Goal: Transaction & Acquisition: Book appointment/travel/reservation

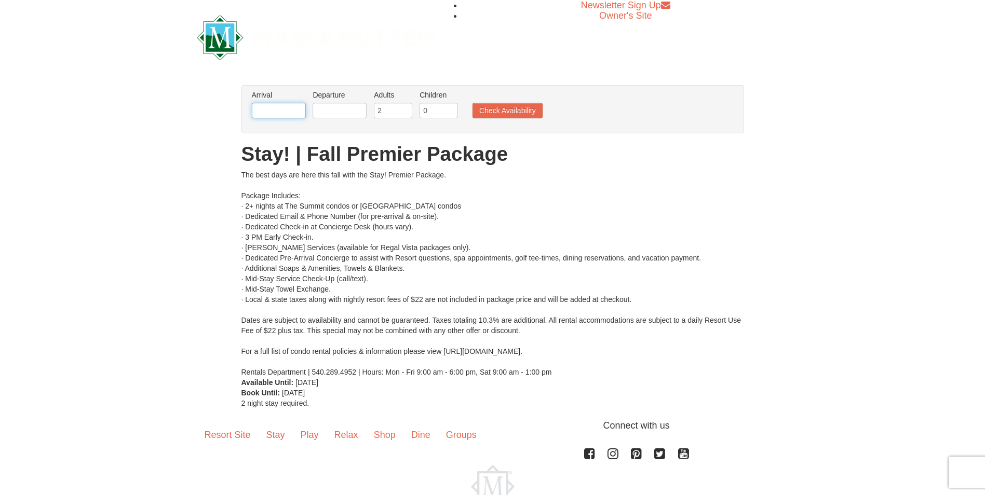
click at [288, 111] on input "text" at bounding box center [279, 111] width 54 height 16
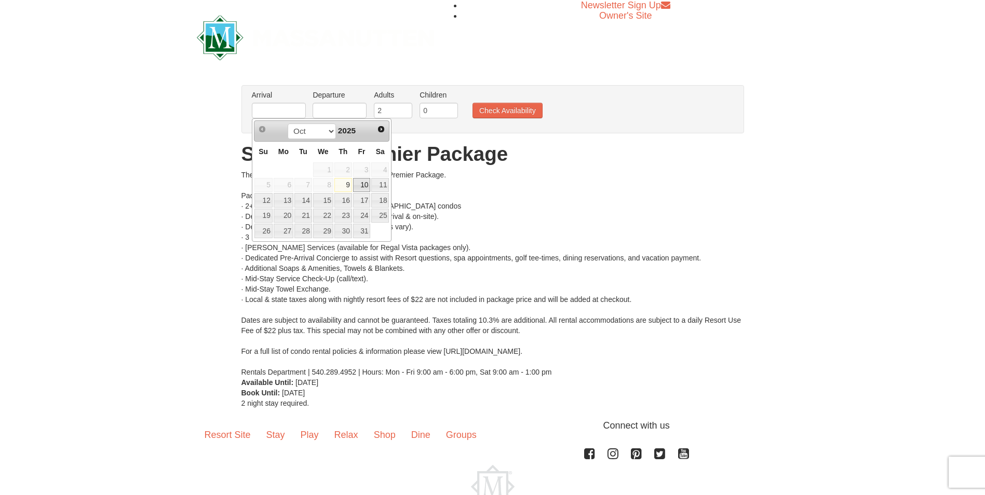
click at [365, 183] on link "10" at bounding box center [362, 185] width 18 height 15
type input "[DATE]"
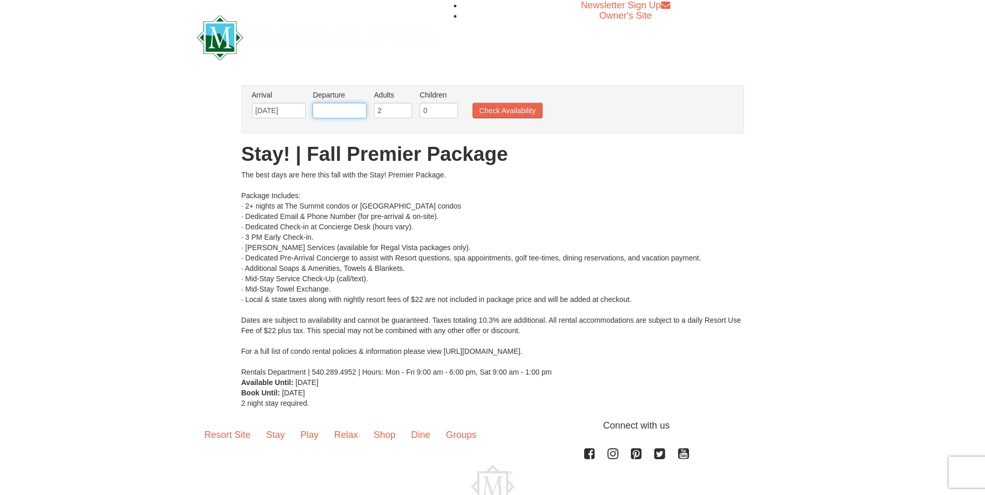
click at [363, 110] on input "text" at bounding box center [340, 111] width 54 height 16
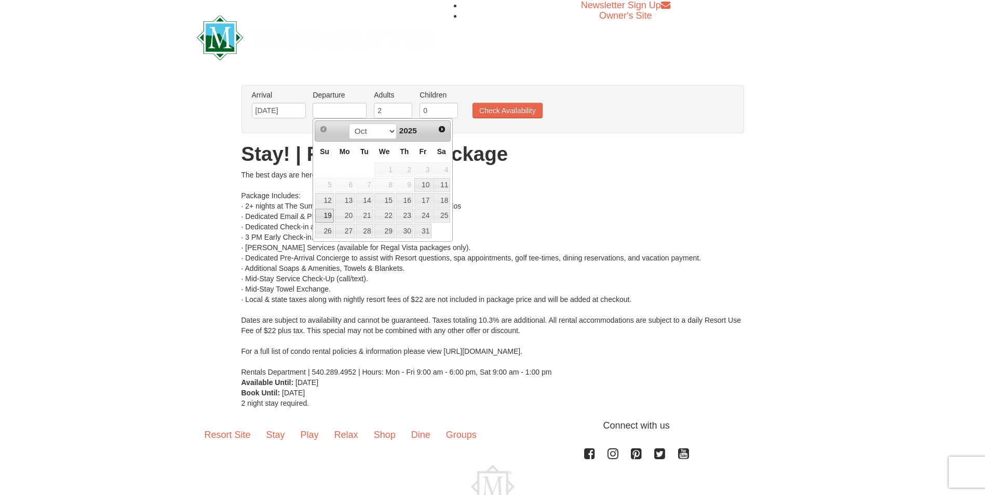
click at [328, 215] on link "19" at bounding box center [324, 216] width 18 height 15
type input "10/19/2025"
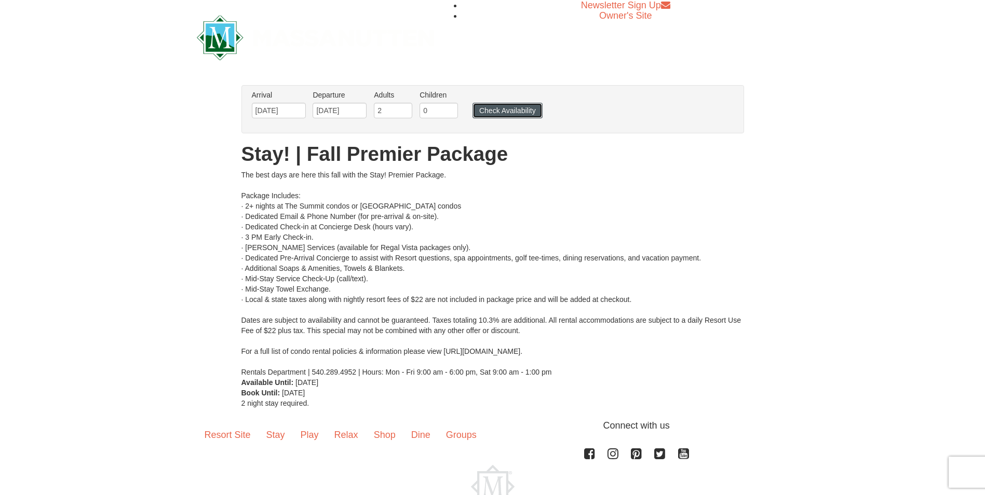
click at [505, 111] on button "Check Availability" at bounding box center [507, 111] width 70 height 16
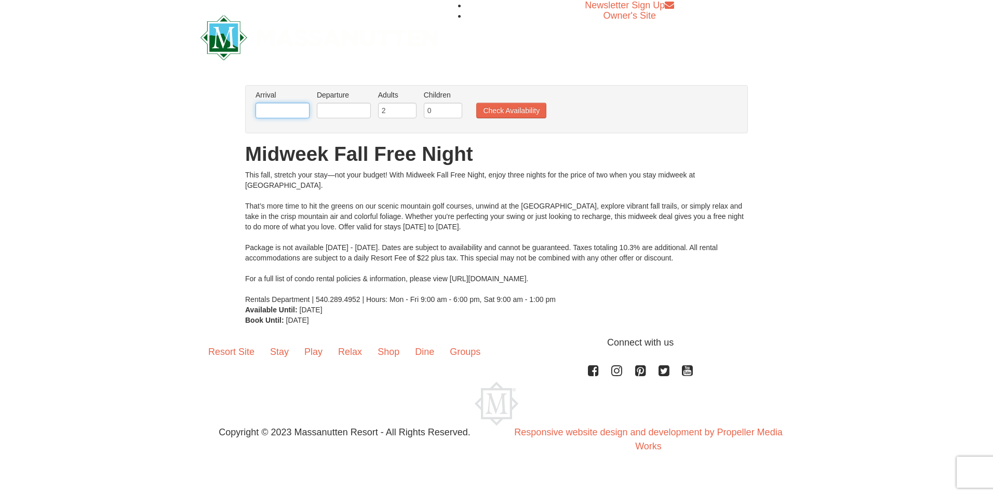
click at [294, 107] on input "text" at bounding box center [282, 111] width 54 height 16
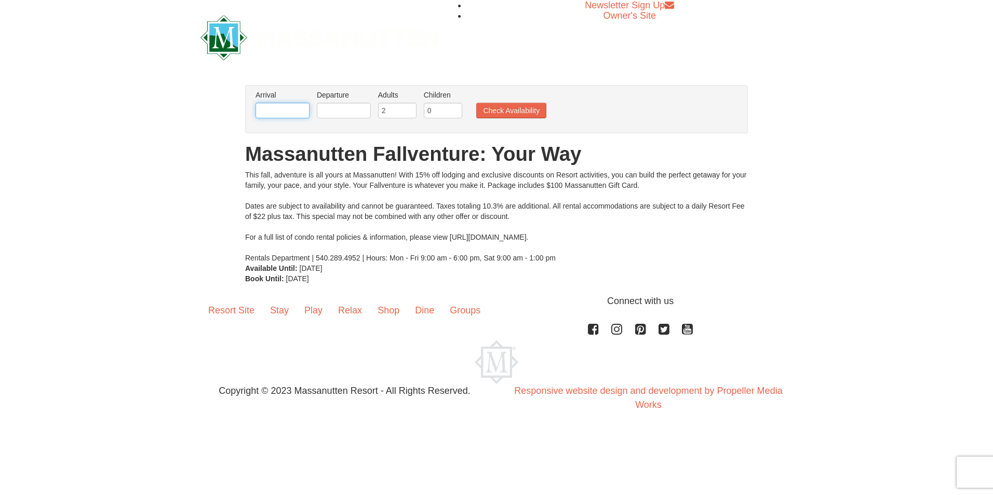
click at [272, 110] on input "text" at bounding box center [282, 111] width 54 height 16
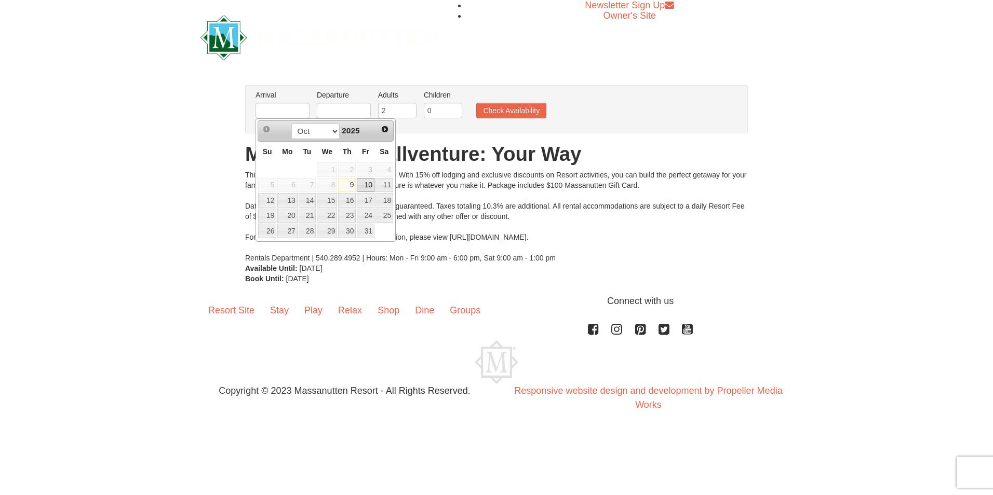
click at [366, 185] on link "10" at bounding box center [366, 185] width 18 height 15
type input "10/10/2025"
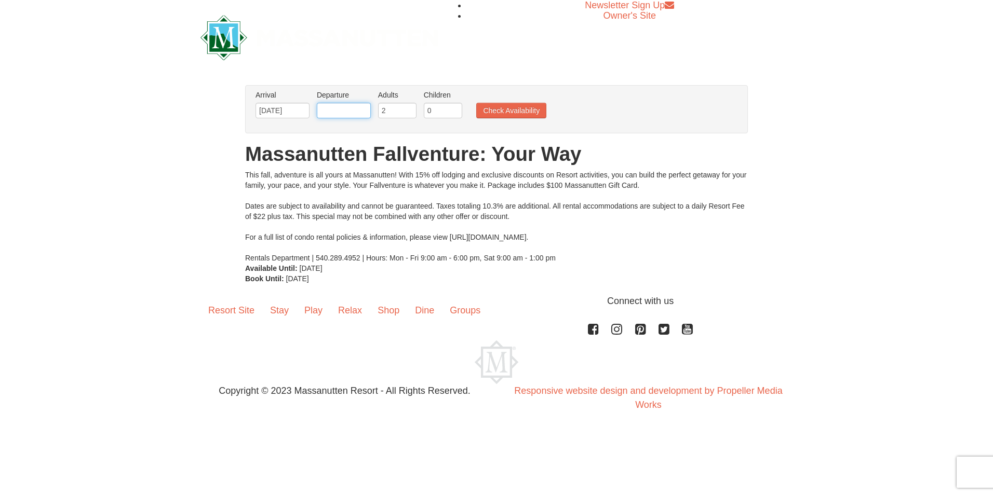
click at [335, 111] on input "text" at bounding box center [344, 111] width 54 height 16
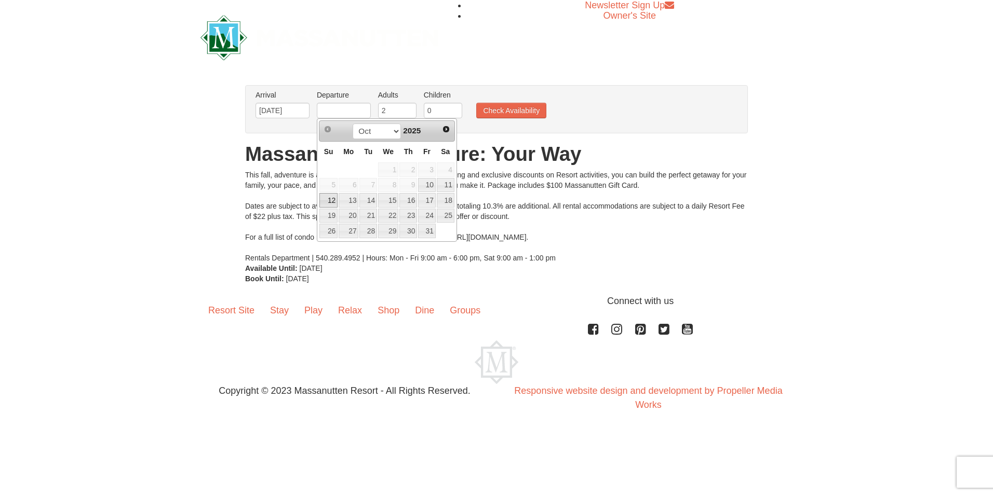
click at [331, 204] on link "12" at bounding box center [328, 200] width 18 height 15
type input "10/12/2025"
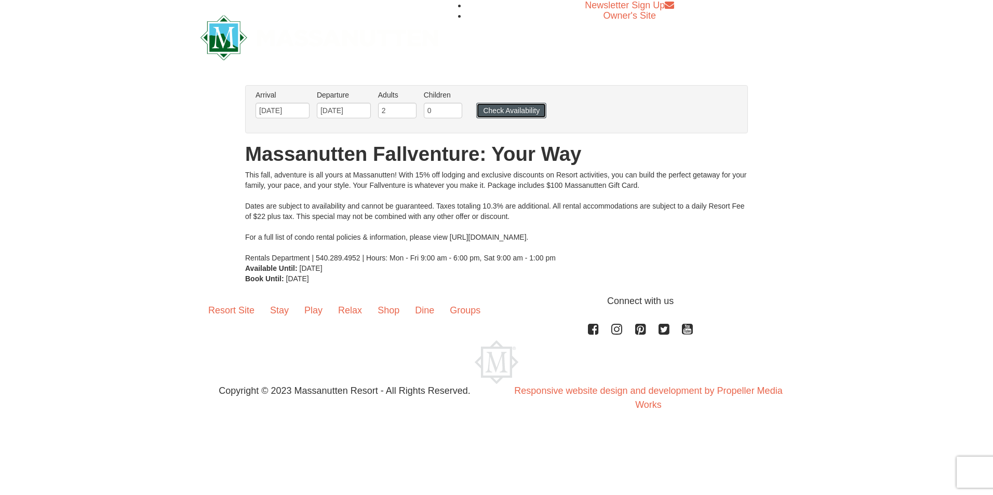
click at [504, 111] on button "Check Availability" at bounding box center [511, 111] width 70 height 16
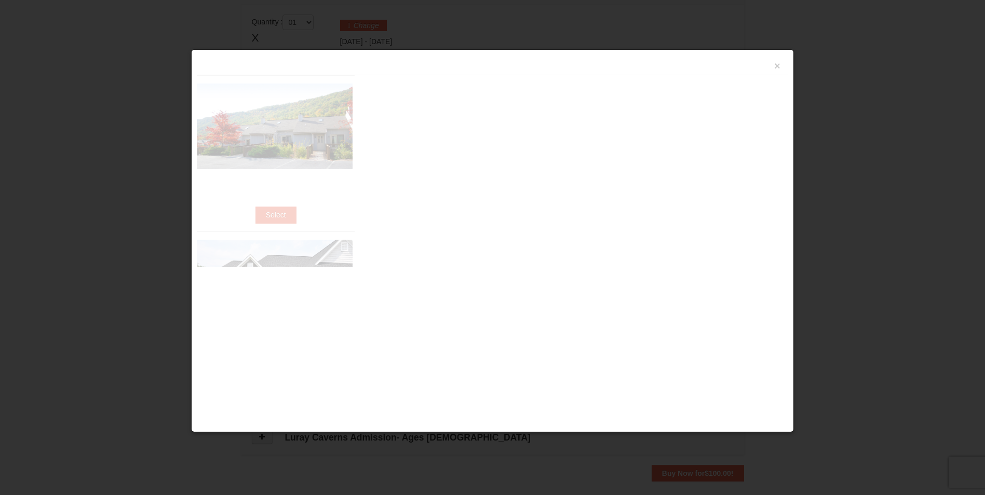
scroll to position [317, 0]
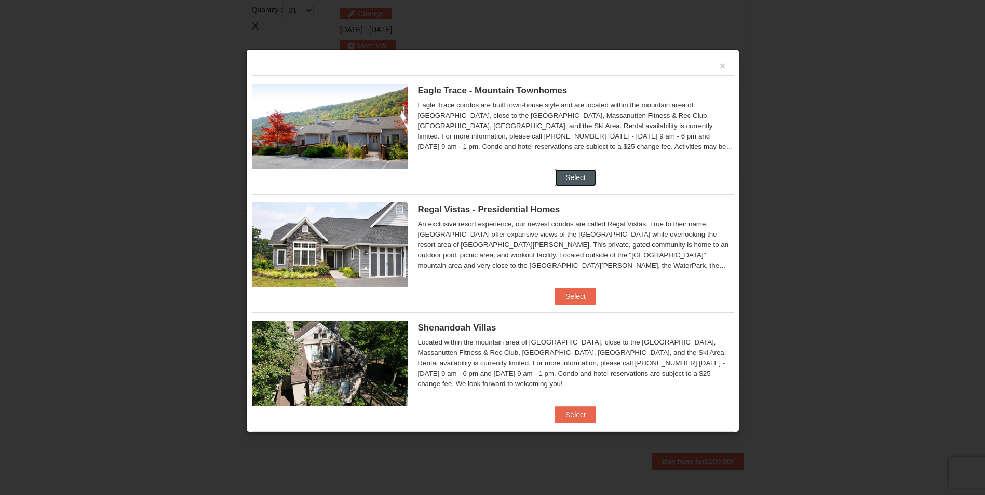
click at [566, 175] on button "Select" at bounding box center [575, 177] width 41 height 17
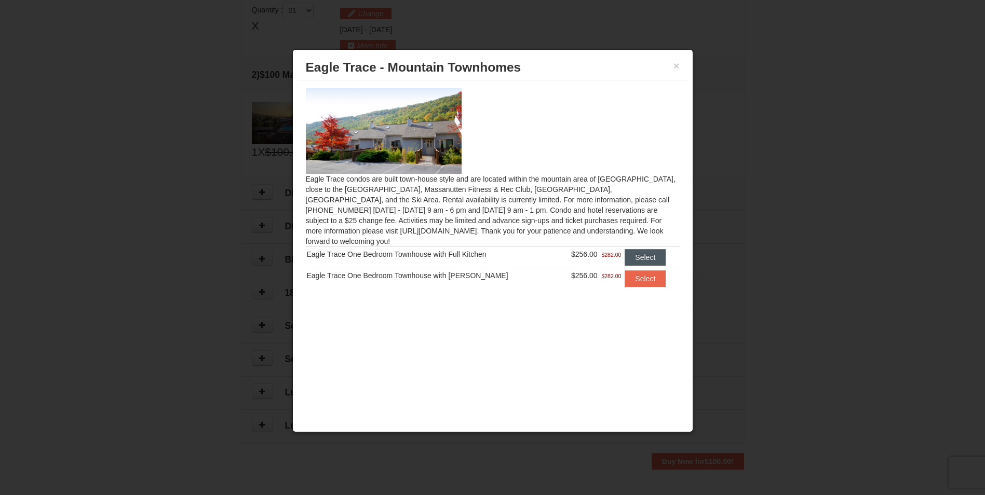
scroll to position [0, 0]
click at [675, 66] on button "×" at bounding box center [676, 66] width 6 height 10
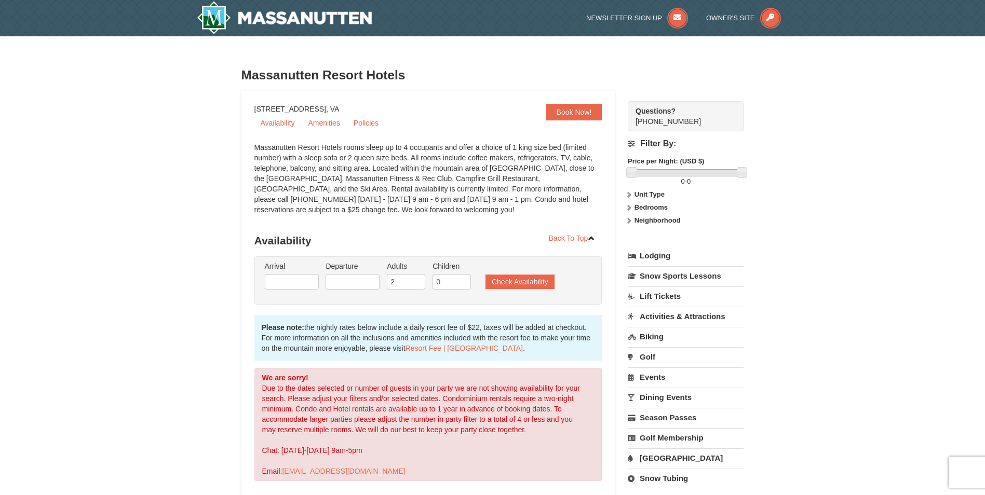
scroll to position [104, 0]
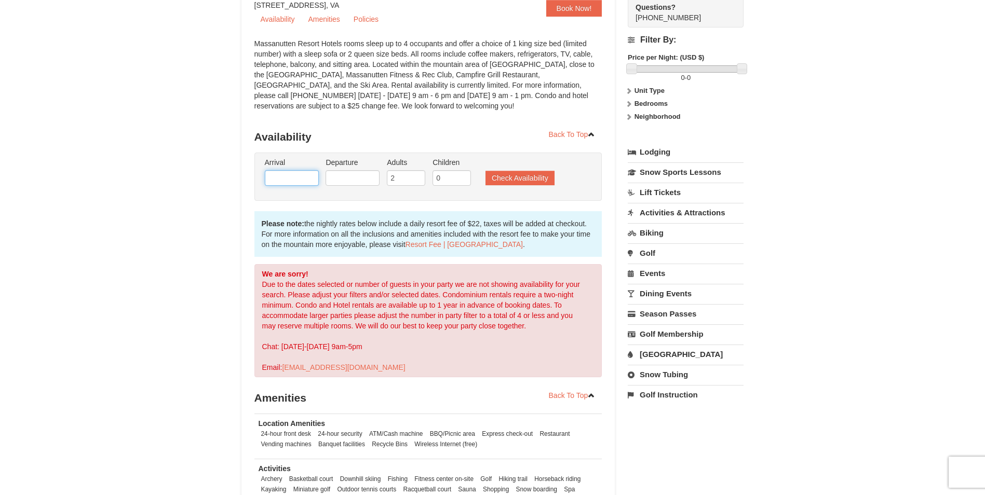
click at [300, 178] on input "text" at bounding box center [292, 178] width 54 height 16
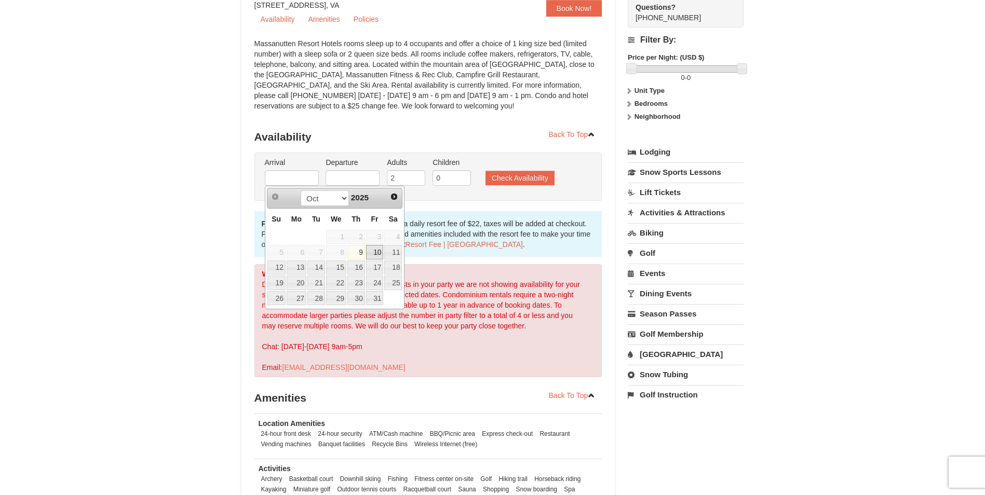
click at [372, 254] on link "10" at bounding box center [375, 252] width 18 height 15
type input "10/10/2025"
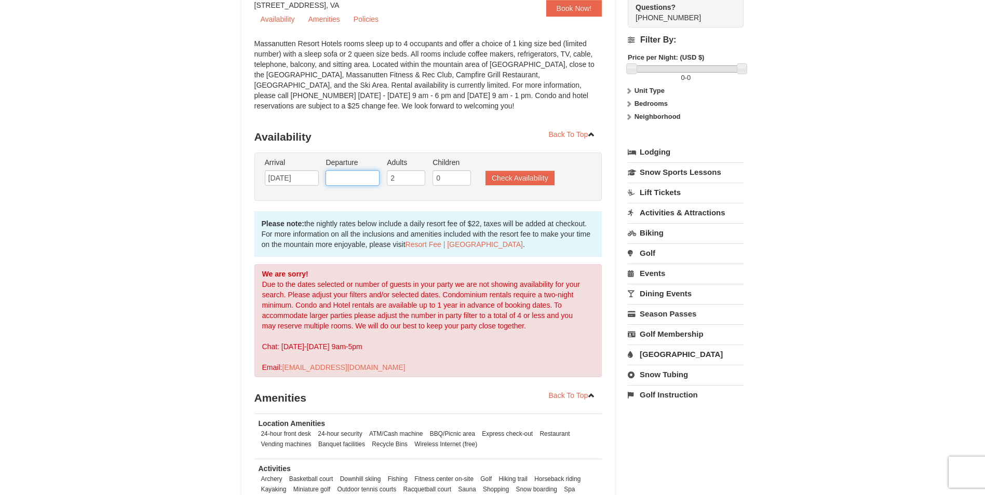
click at [362, 179] on input "text" at bounding box center [353, 178] width 54 height 16
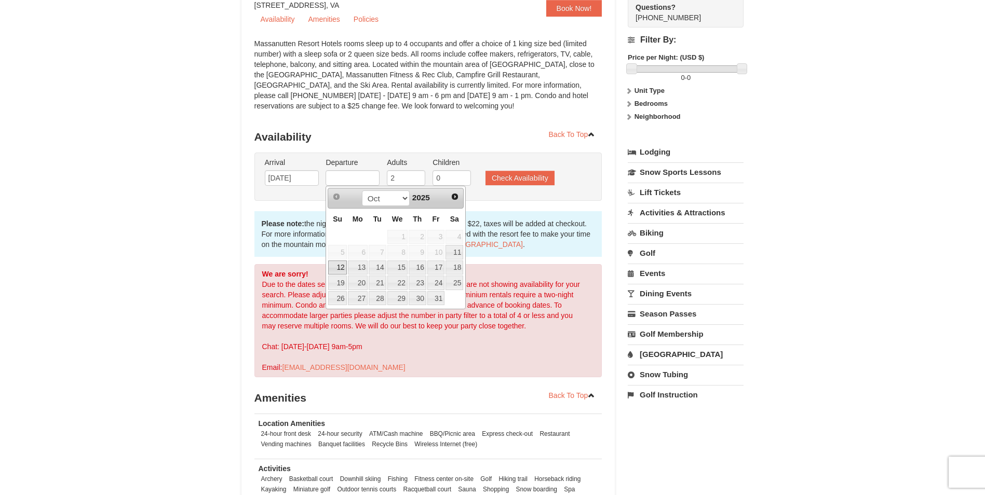
click at [340, 269] on link "12" at bounding box center [337, 268] width 18 height 15
type input "10/12/2025"
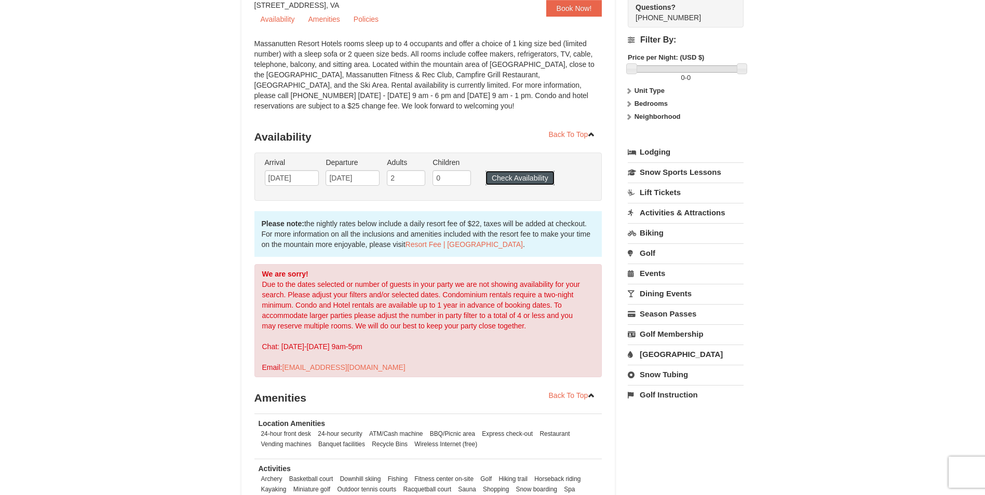
click at [525, 175] on button "Check Availability" at bounding box center [519, 178] width 69 height 15
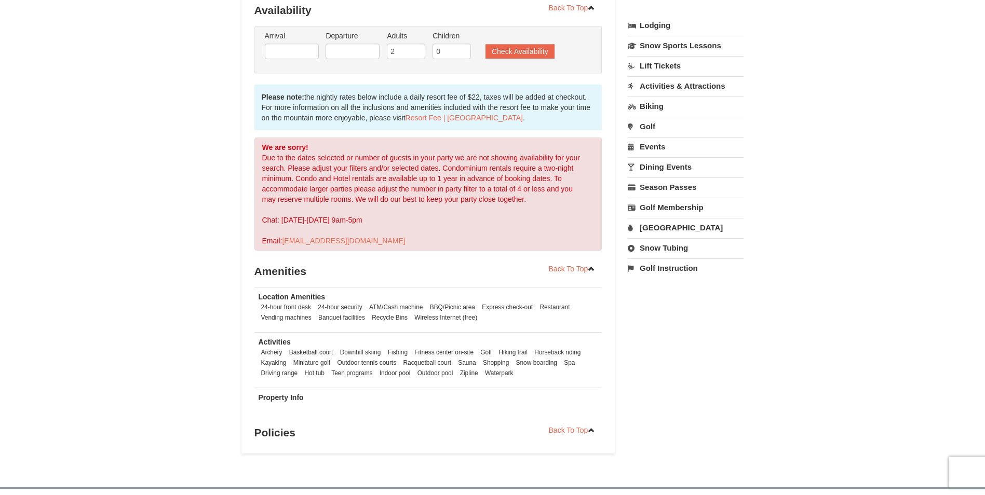
scroll to position [231, 0]
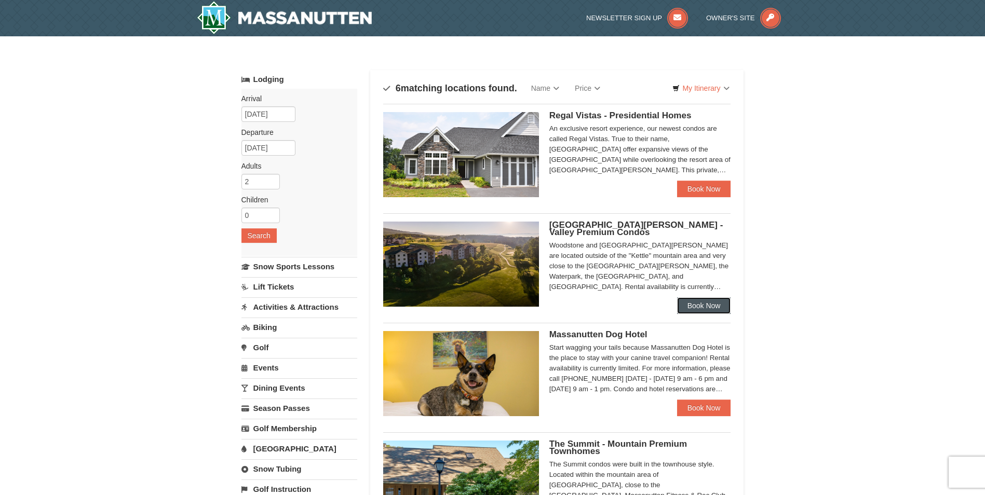
click at [701, 309] on link "Book Now" at bounding box center [704, 305] width 54 height 17
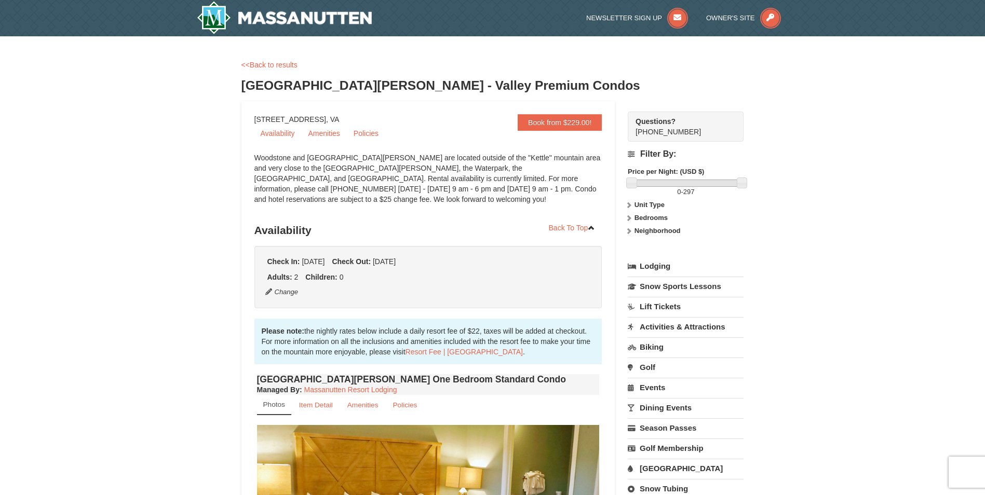
scroll to position [207, 0]
